Goal: Register for event/course

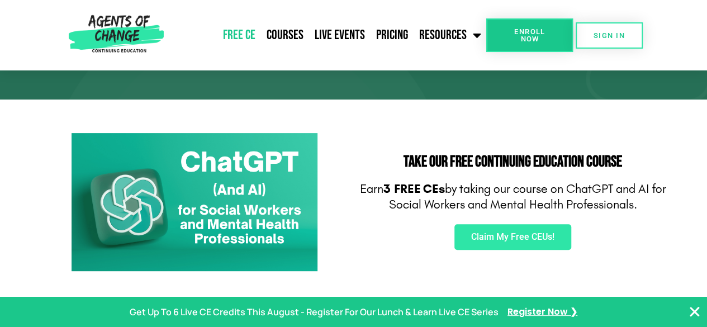
scroll to position [131, 0]
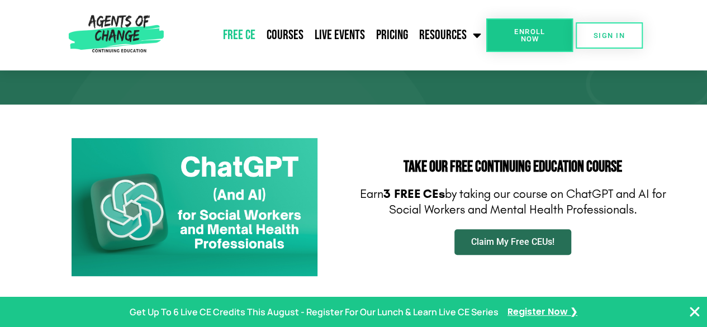
click at [511, 252] on link "Claim My Free CEUs!" at bounding box center [512, 242] width 117 height 26
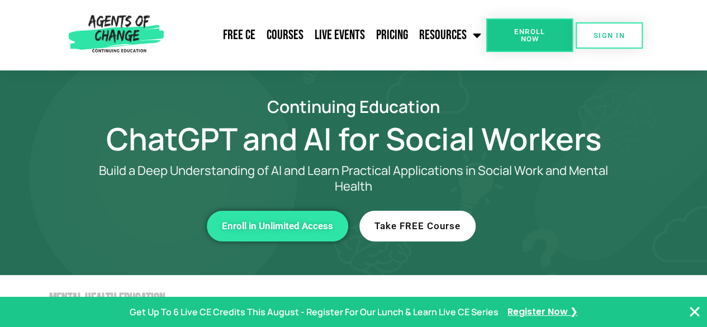
click at [412, 223] on span "Take FREE Course" at bounding box center [417, 225] width 86 height 9
